Goal: Information Seeking & Learning: Learn about a topic

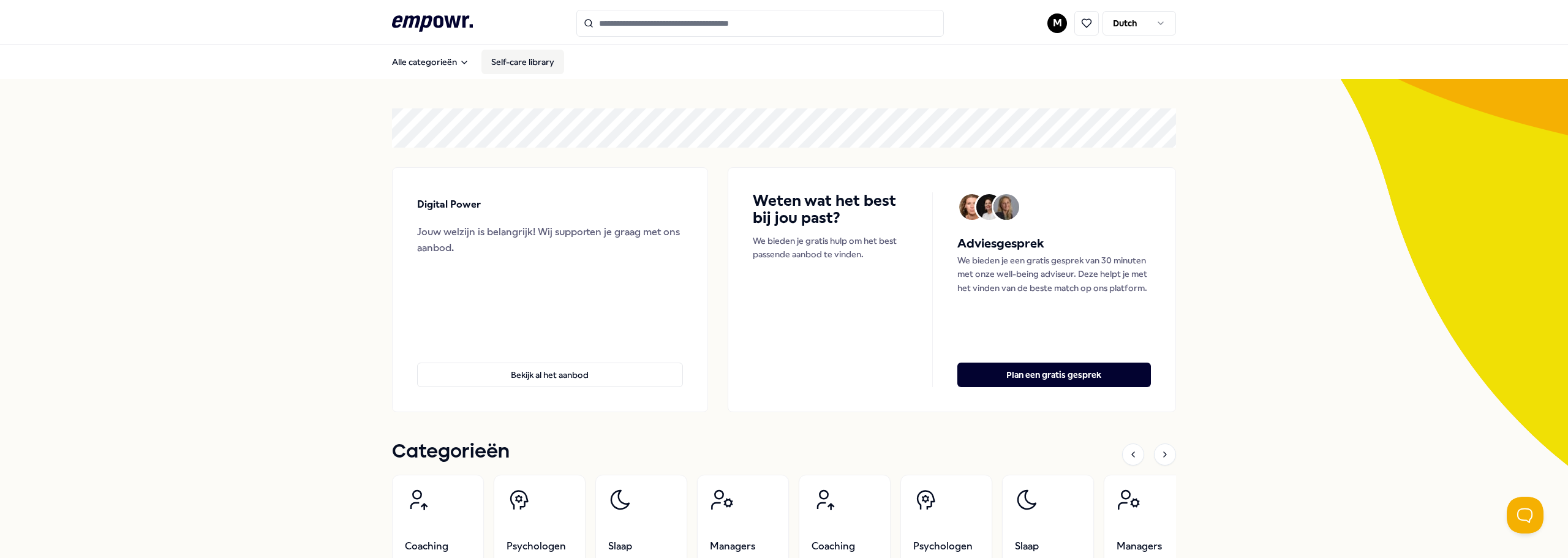
click at [501, 62] on link "Self-care library" at bounding box center [523, 62] width 83 height 25
